Goal: Task Accomplishment & Management: Complete application form

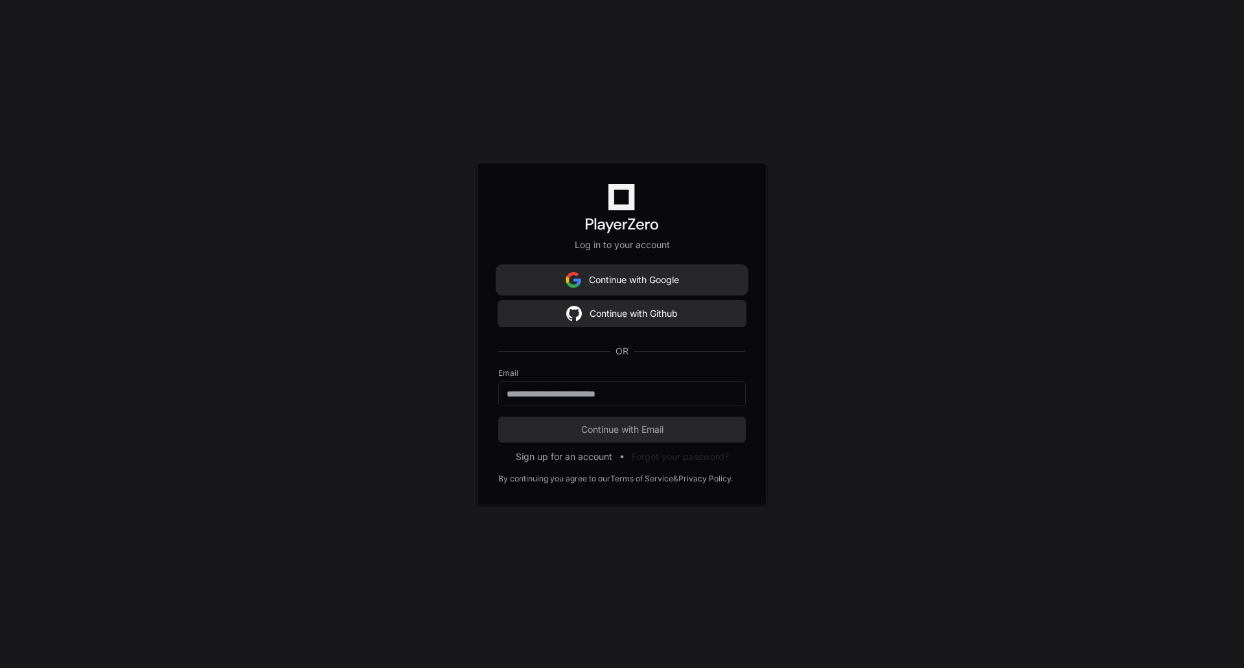
click at [627, 279] on button "Continue with Google" at bounding box center [622, 280] width 248 height 26
drag, startPoint x: 848, startPoint y: 179, endPoint x: 829, endPoint y: 187, distance: 20.3
click at [848, 179] on div "Log in to your account Continue with Google Continue with Github OR Email Conti…" at bounding box center [622, 334] width 1244 height 668
click at [675, 276] on button "Continue with Google" at bounding box center [622, 280] width 248 height 26
click at [540, 273] on button "Continue with Google" at bounding box center [622, 280] width 248 height 26
